Goal: Information Seeking & Learning: Compare options

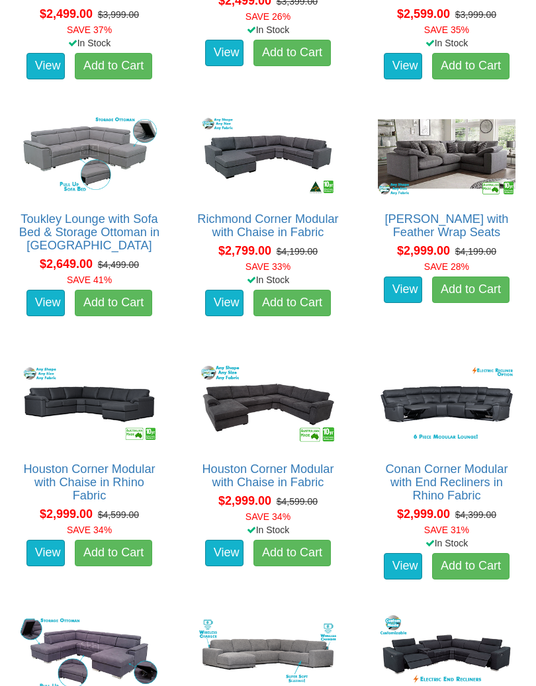
scroll to position [1363, 0]
click at [47, 540] on link "View" at bounding box center [45, 553] width 38 height 26
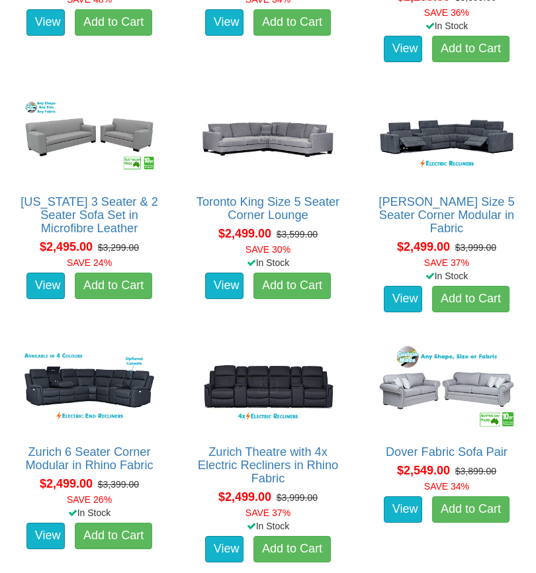
scroll to position [2353, 0]
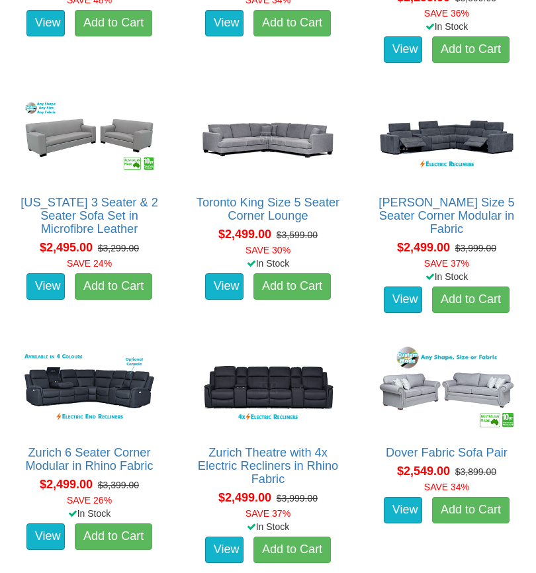
click at [410, 302] on link "View" at bounding box center [403, 299] width 38 height 26
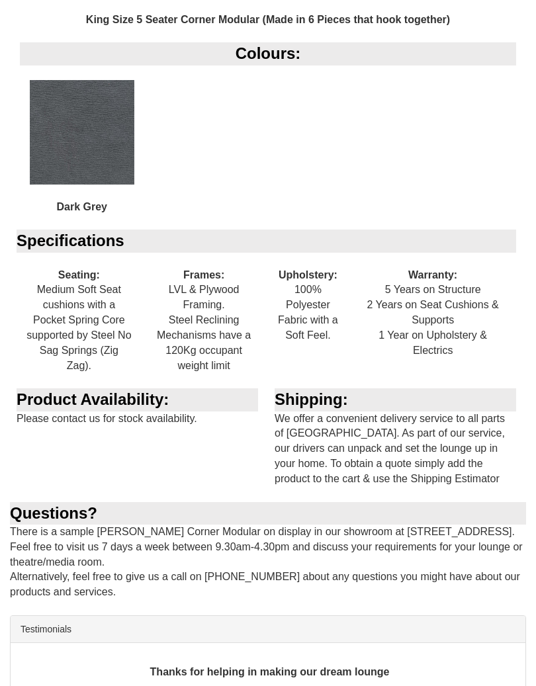
scroll to position [1296, 0]
click at [508, 415] on div "Shipping: We offer a convenient delivery service to all parts of Sydney. As par…" at bounding box center [397, 444] width 258 height 113
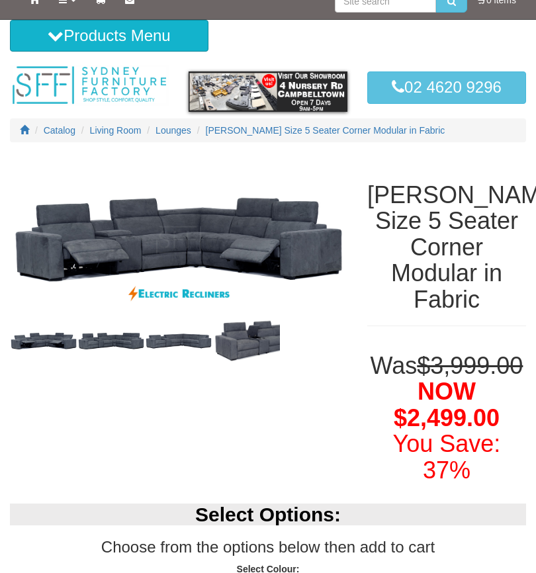
scroll to position [0, 0]
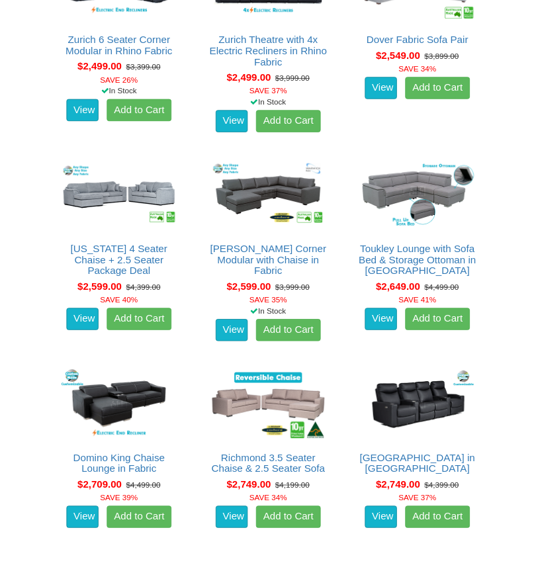
scroll to position [2722, 0]
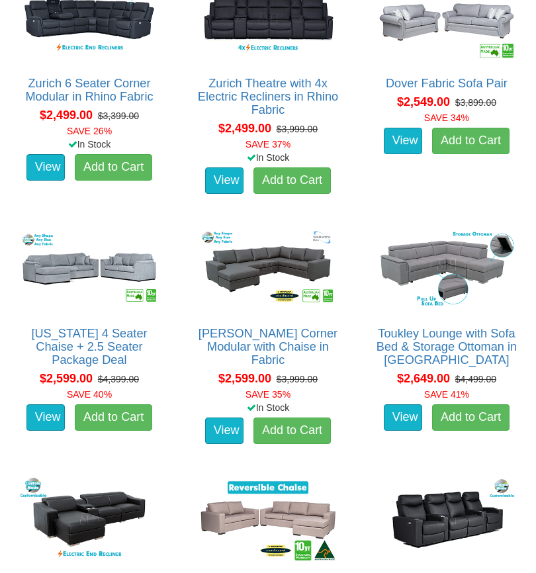
click at [514, 558] on img at bounding box center [446, 519] width 144 height 89
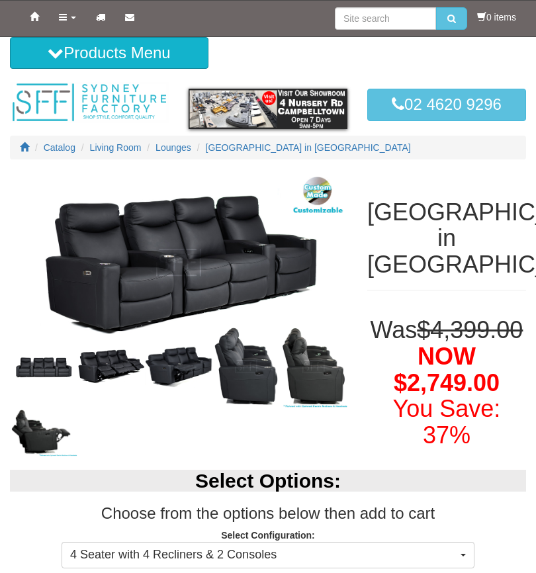
scroll to position [40, 0]
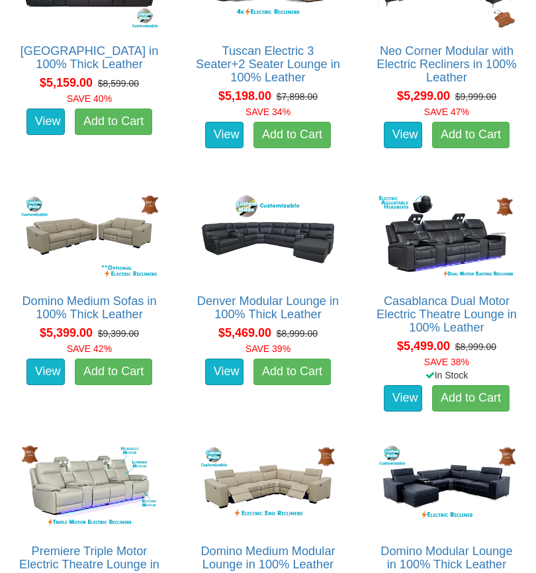
scroll to position [9239, 0]
